Goal: Find specific page/section: Find specific page/section

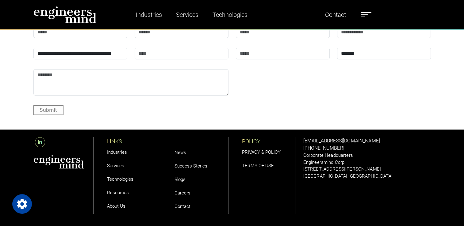
scroll to position [2287, 0]
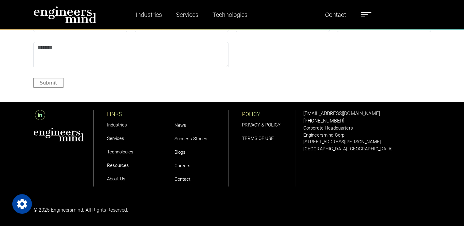
click at [182, 167] on link "Careers" at bounding box center [182, 166] width 16 height 6
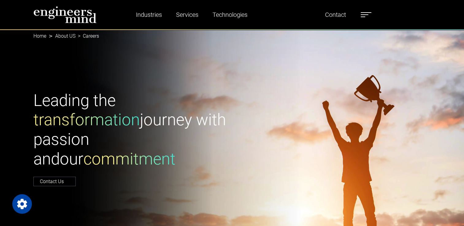
scroll to position [1201, 0]
